Goal: Task Accomplishment & Management: Manage account settings

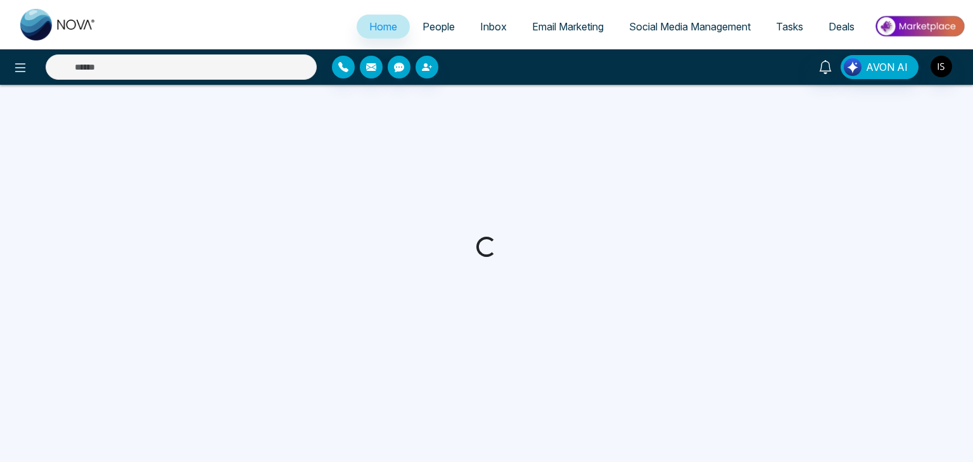
select select "*"
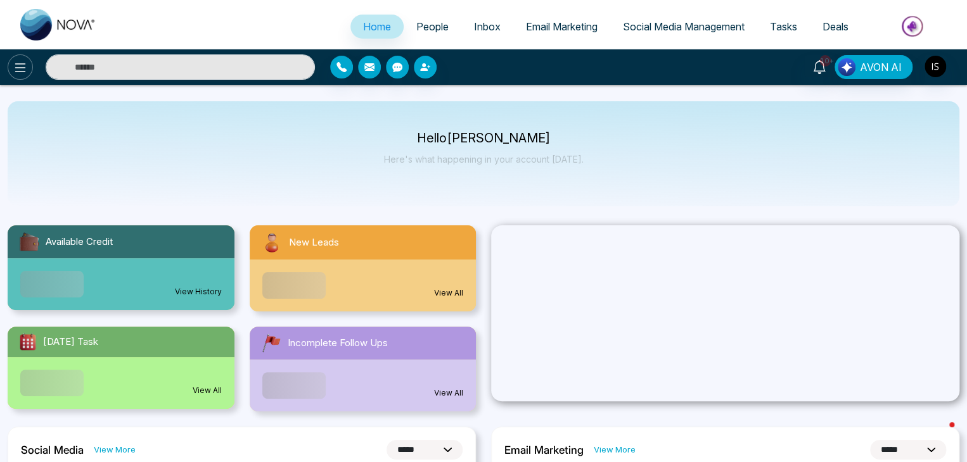
click at [18, 69] on icon at bounding box center [20, 67] width 15 height 15
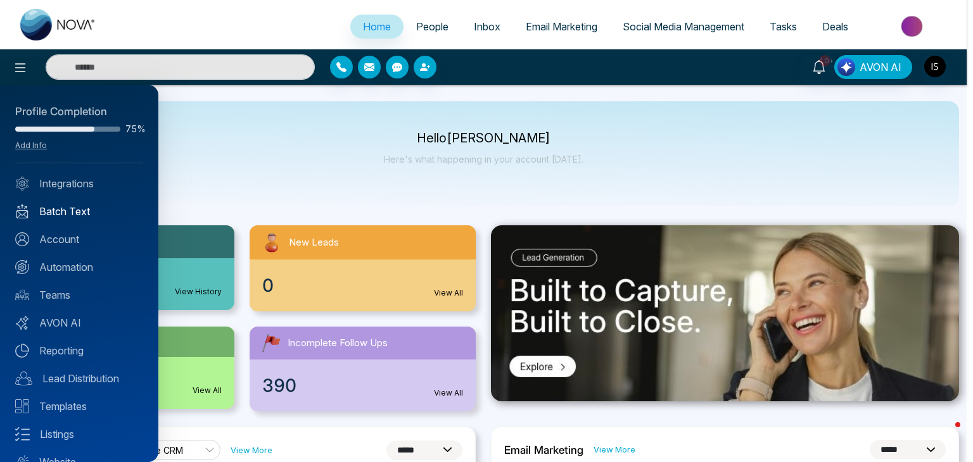
click at [87, 210] on link "Batch Text" at bounding box center [79, 211] width 128 height 15
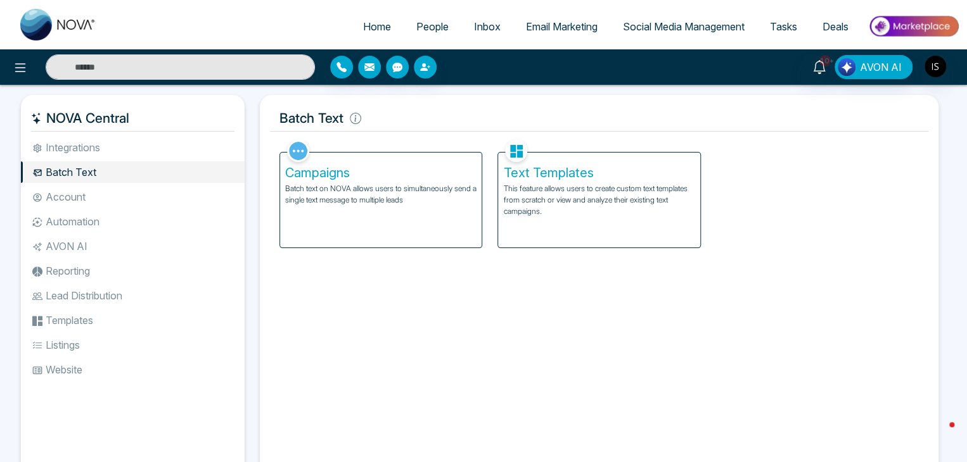
click at [326, 194] on p "Batch text on NOVA allows users to simultaneously send a single text message to…" at bounding box center [380, 194] width 191 height 23
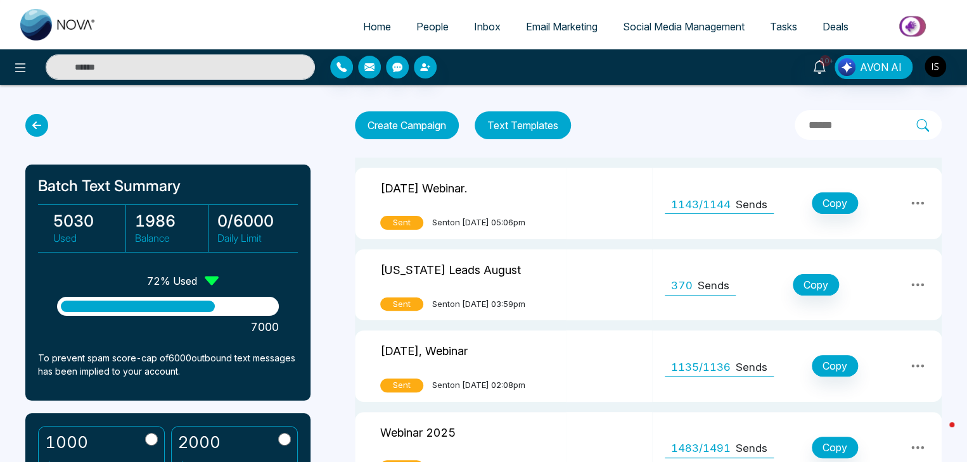
click at [921, 200] on icon at bounding box center [917, 203] width 15 height 15
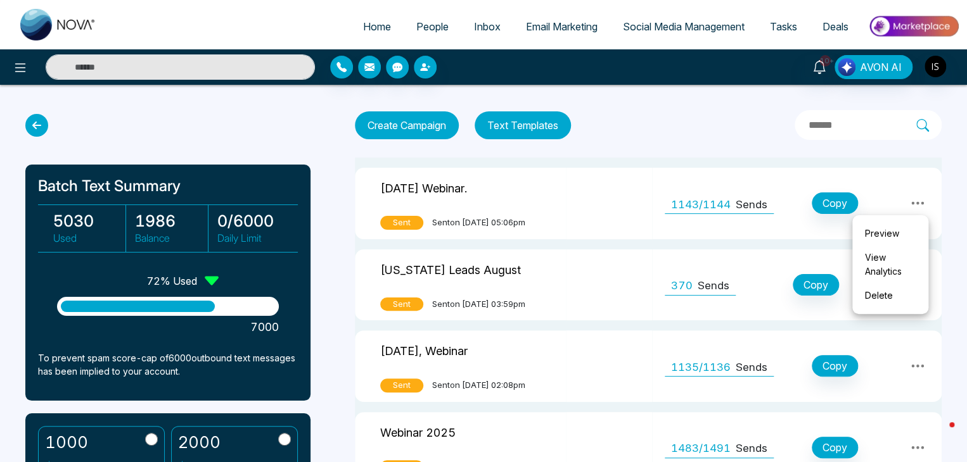
click at [884, 229] on link "Preview" at bounding box center [889, 234] width 63 height 24
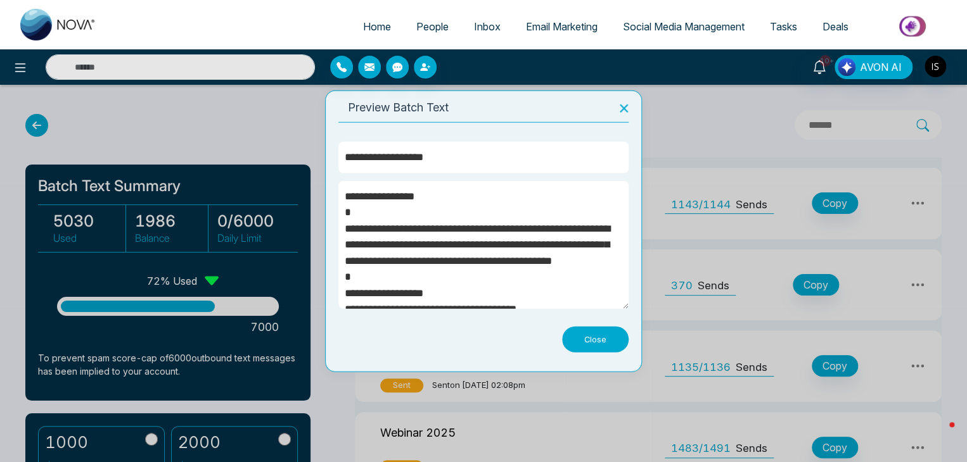
scroll to position [210, 0]
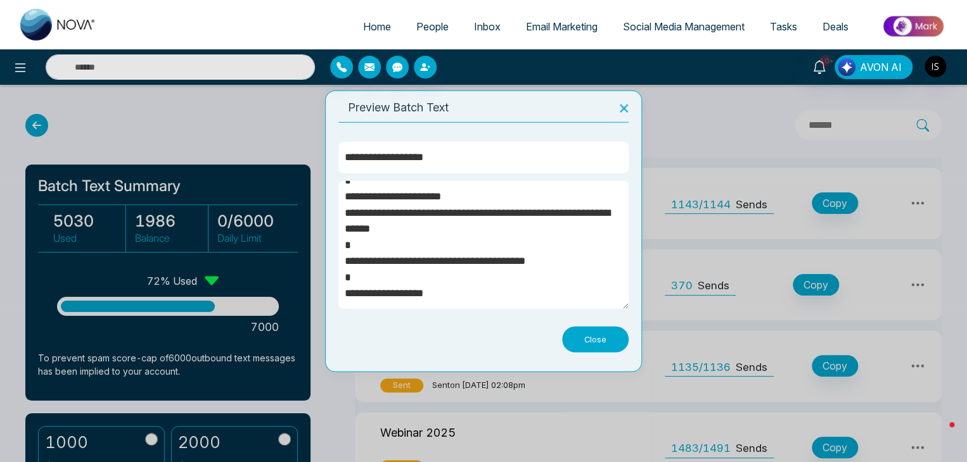
click at [621, 108] on icon at bounding box center [624, 109] width 8 height 8
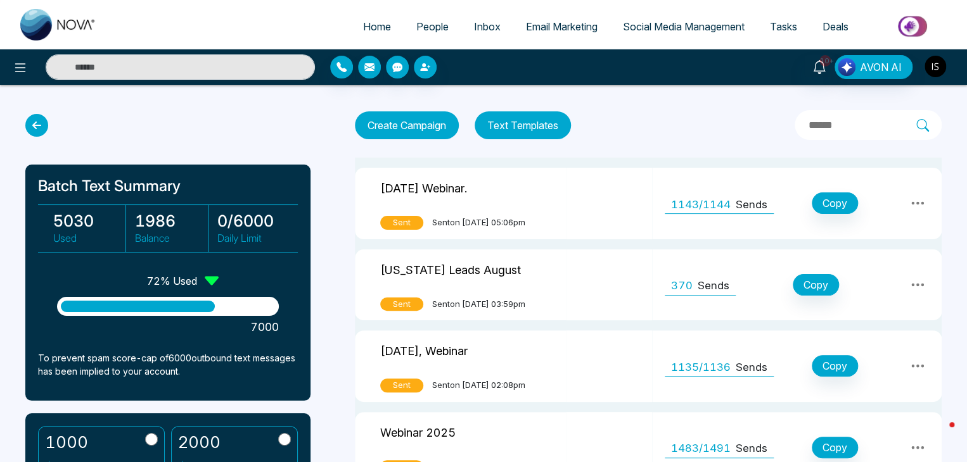
click at [934, 65] on img "button" at bounding box center [935, 67] width 22 height 22
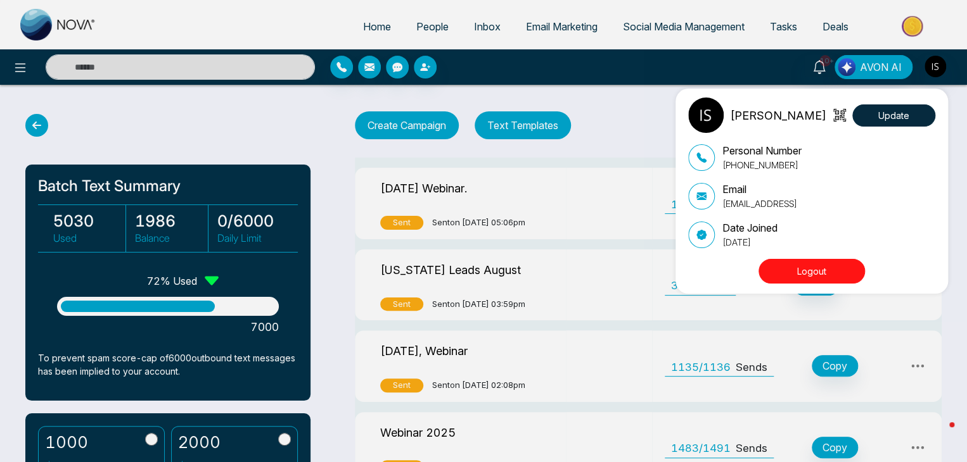
click at [834, 276] on button "Logout" at bounding box center [811, 271] width 106 height 25
